Goal: Check status

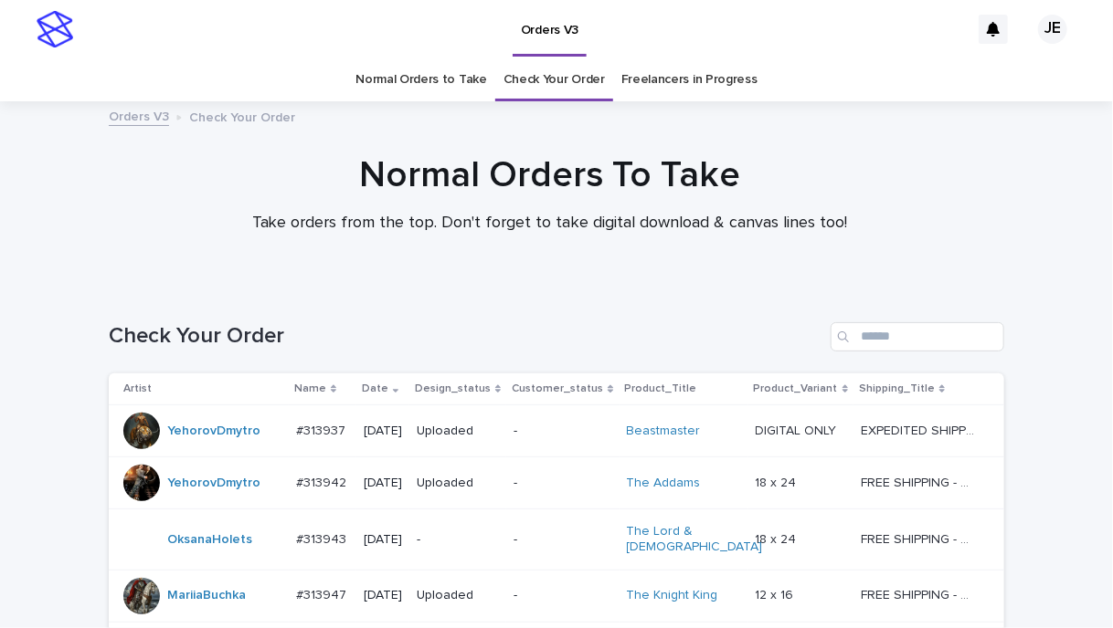
scroll to position [548, 0]
